Goal: Task Accomplishment & Management: Use online tool/utility

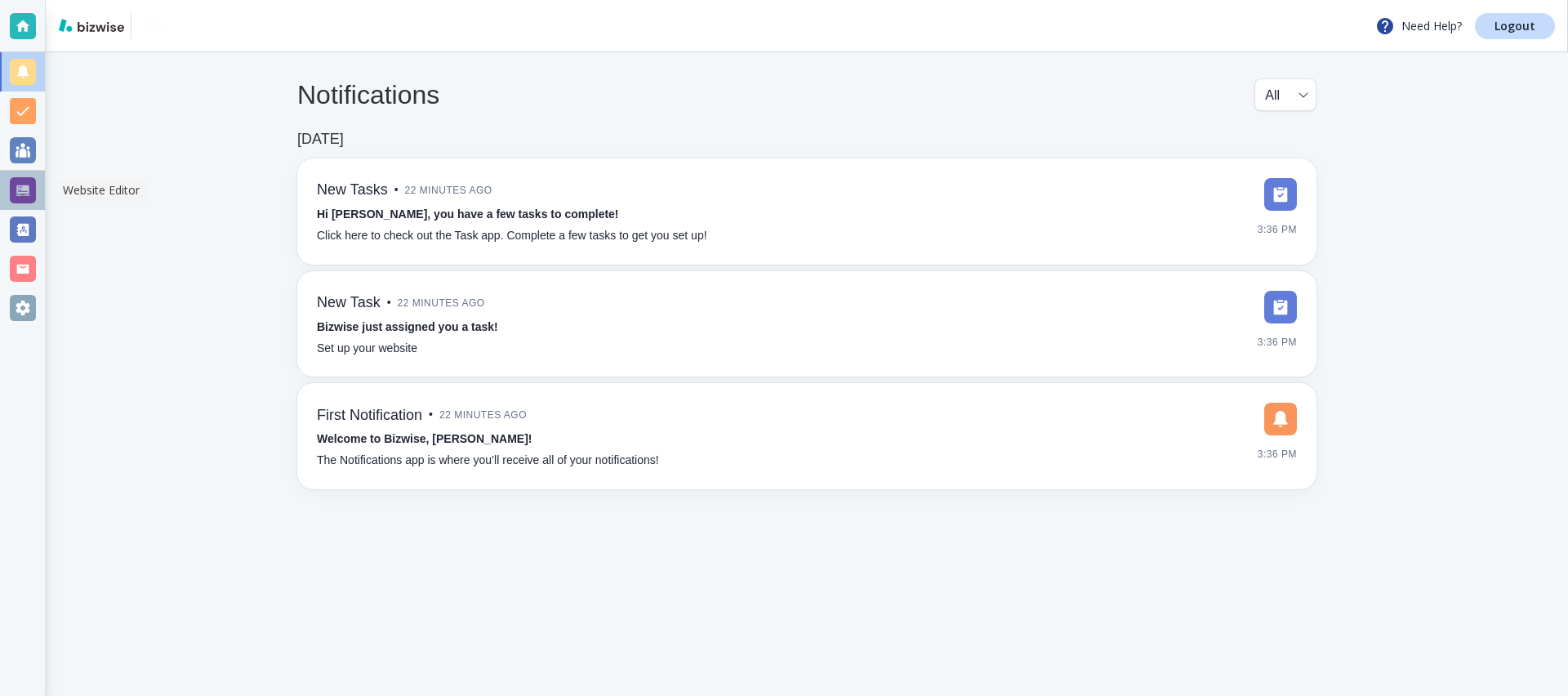
click at [36, 185] on div at bounding box center [22, 190] width 45 height 39
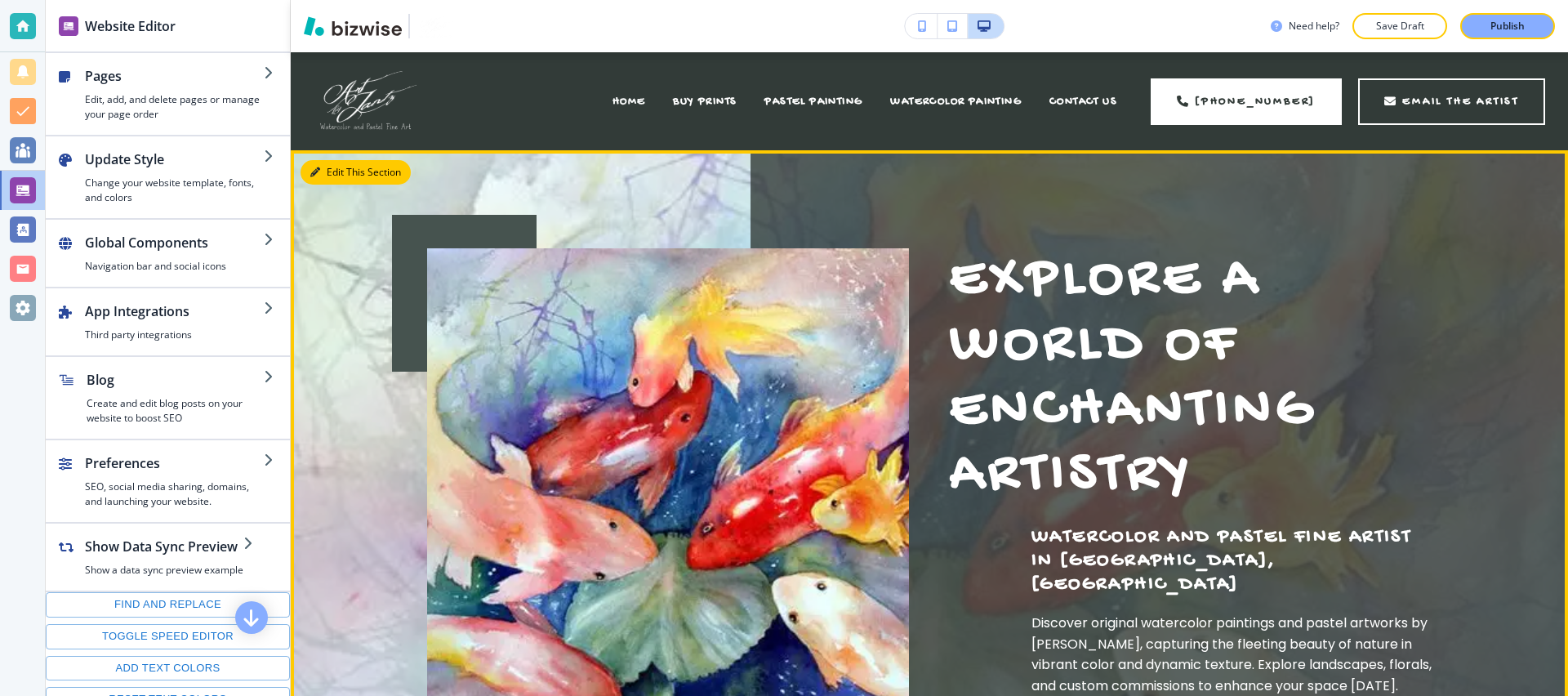
click at [335, 176] on button "Edit This Section" at bounding box center [355, 173] width 110 height 25
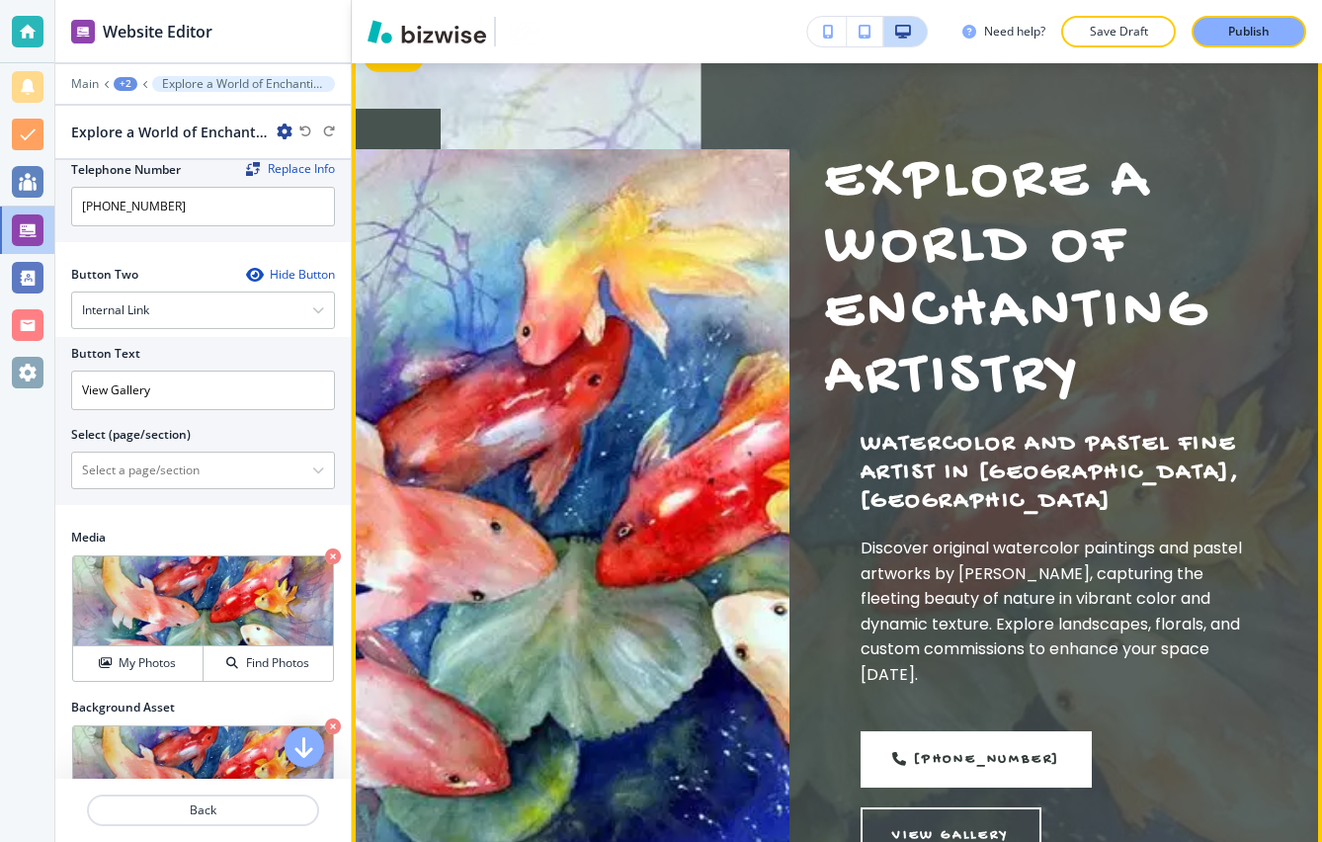
scroll to position [177, 0]
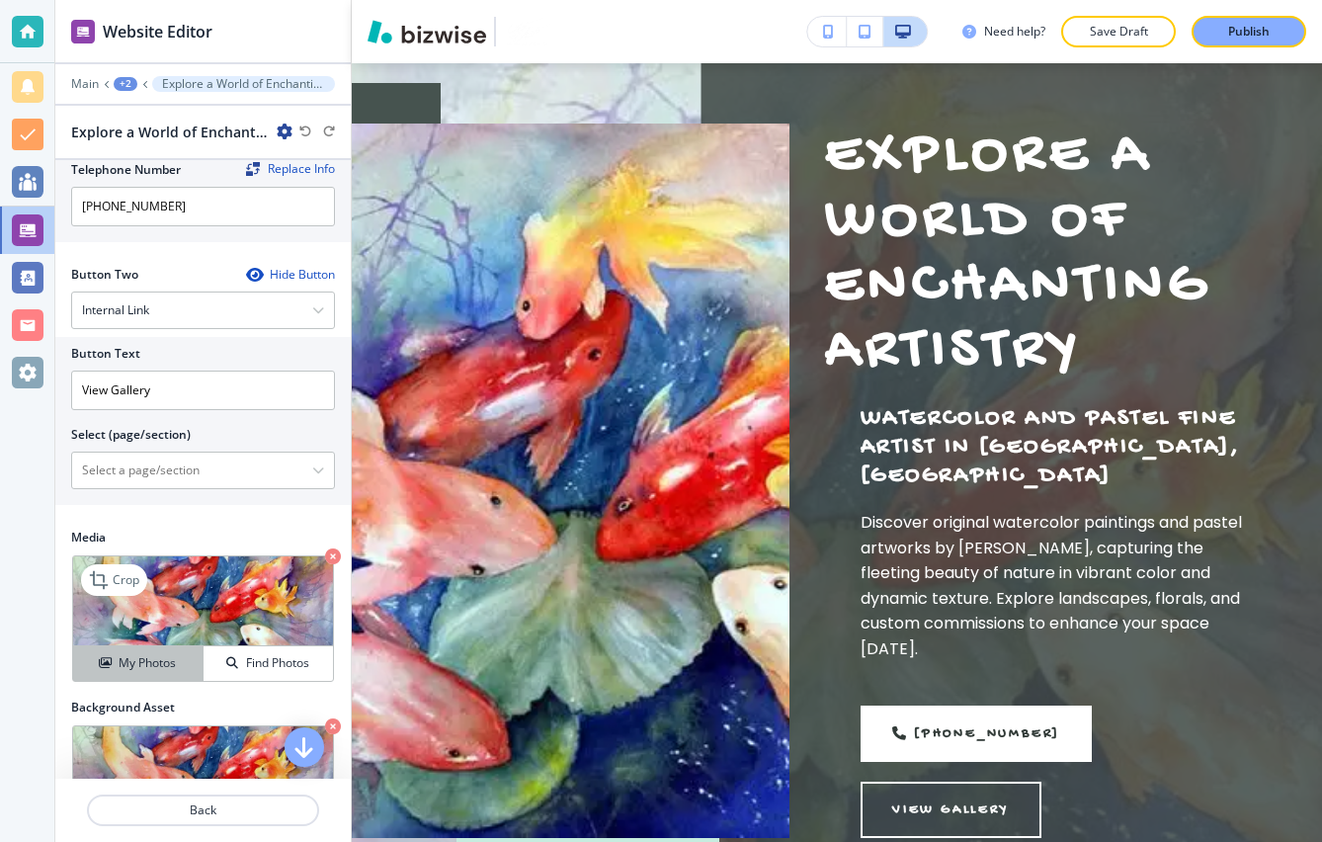
click at [177, 654] on div "My Photos" at bounding box center [137, 663] width 129 height 18
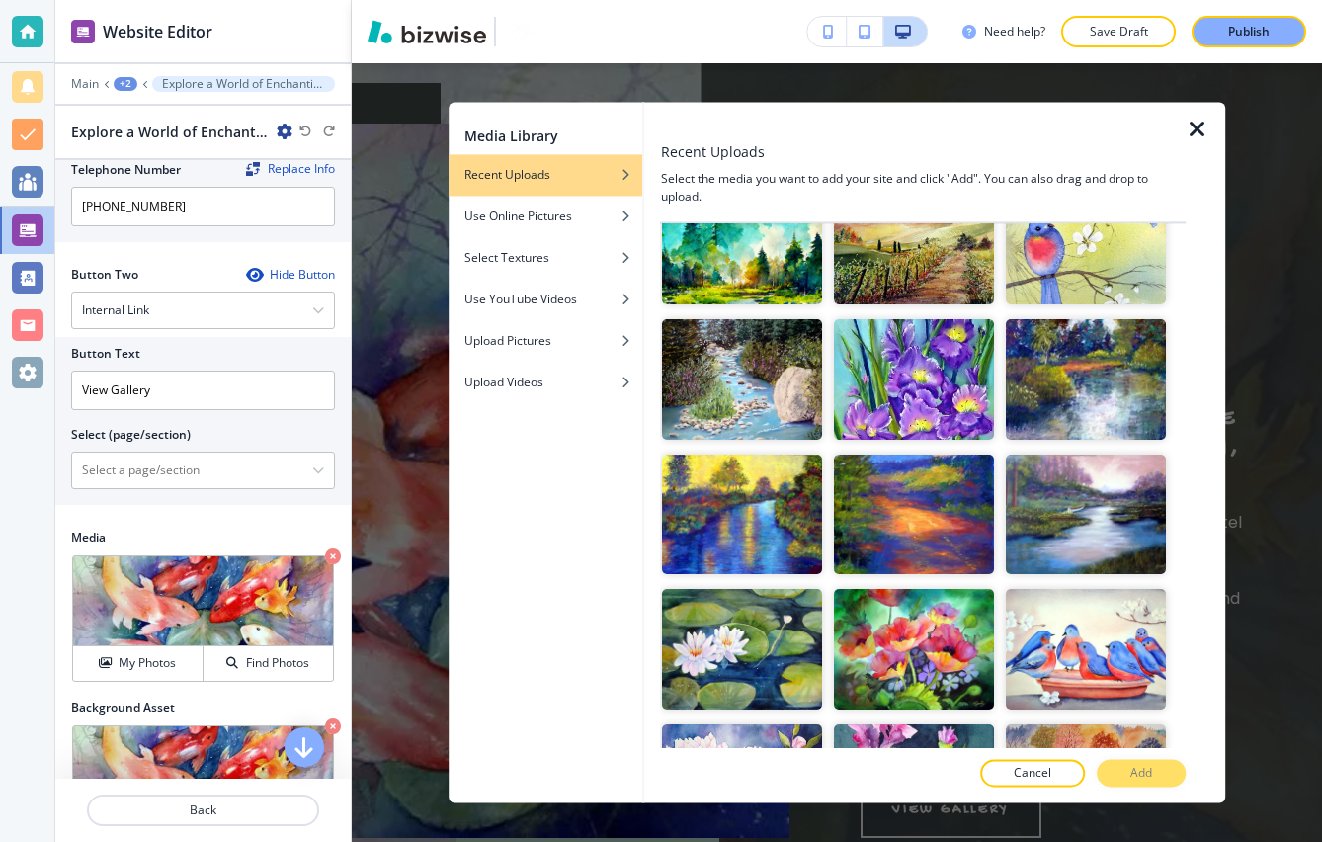
scroll to position [1198, 0]
